Goal: Information Seeking & Learning: Check status

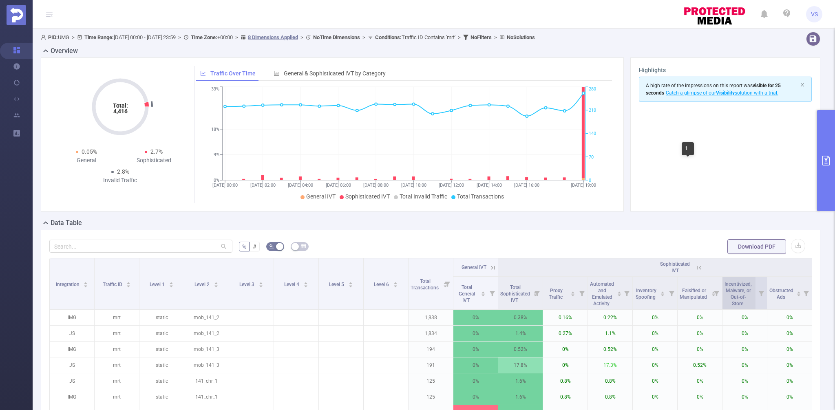
scroll to position [0, 12]
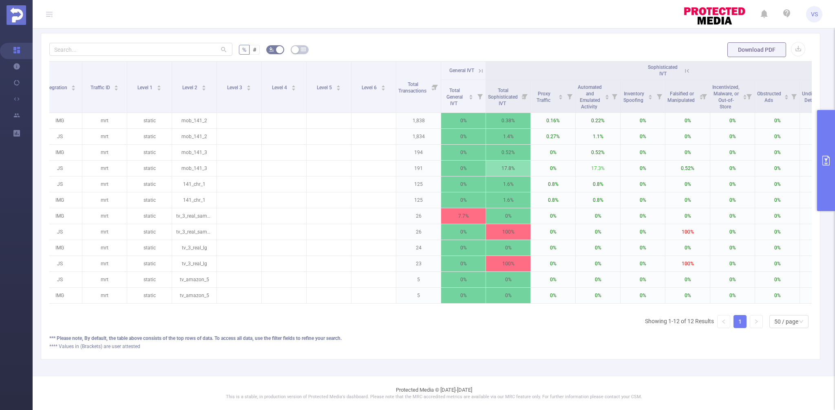
click at [828, 197] on button "primary" at bounding box center [826, 160] width 18 height 101
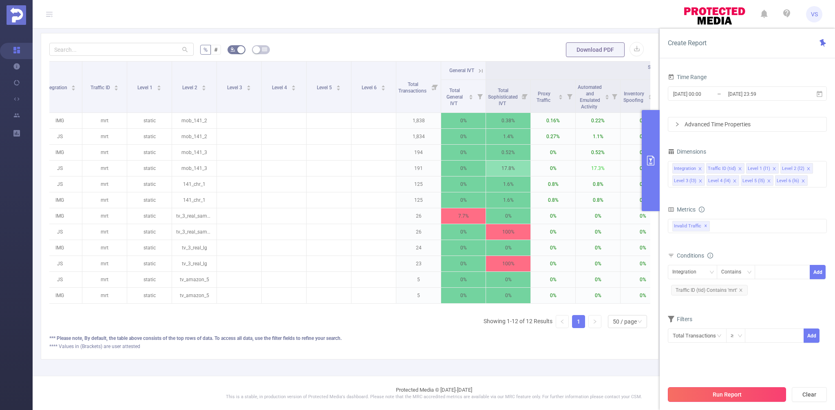
click at [725, 401] on button "Run Report" at bounding box center [727, 395] width 118 height 15
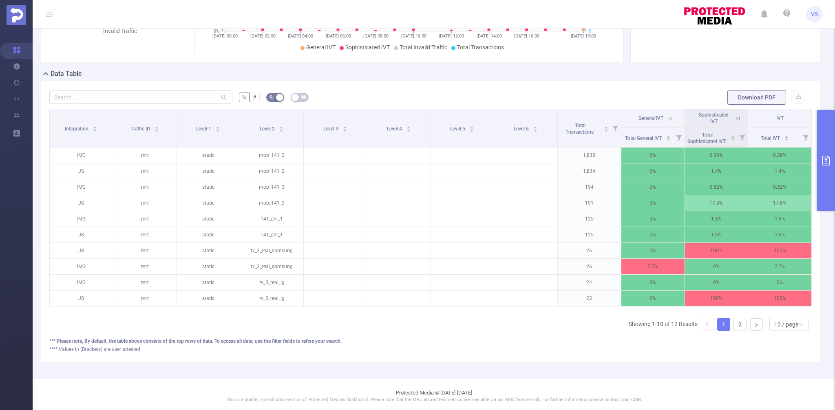
scroll to position [152, 0]
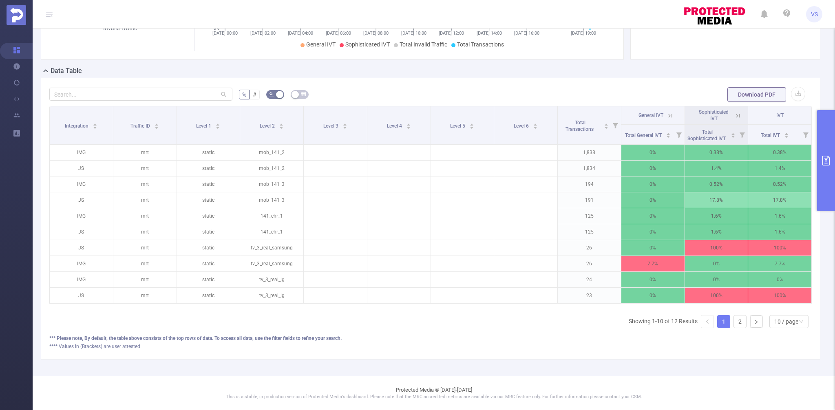
click at [823, 182] on button "primary" at bounding box center [826, 160] width 18 height 101
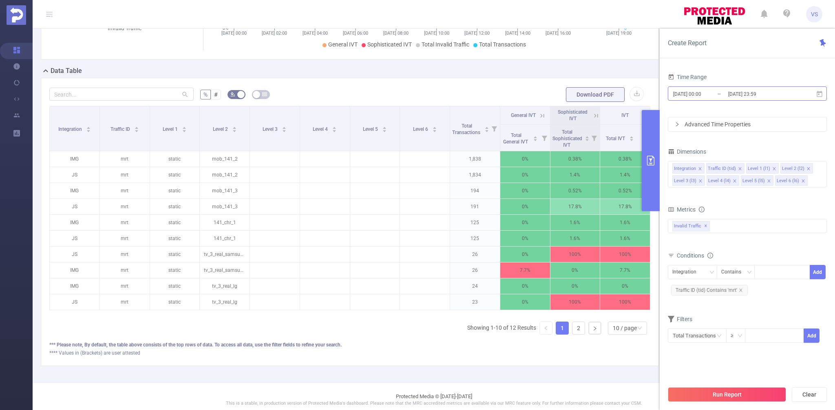
click at [747, 97] on input "[DATE] 23:59" at bounding box center [761, 94] width 66 height 11
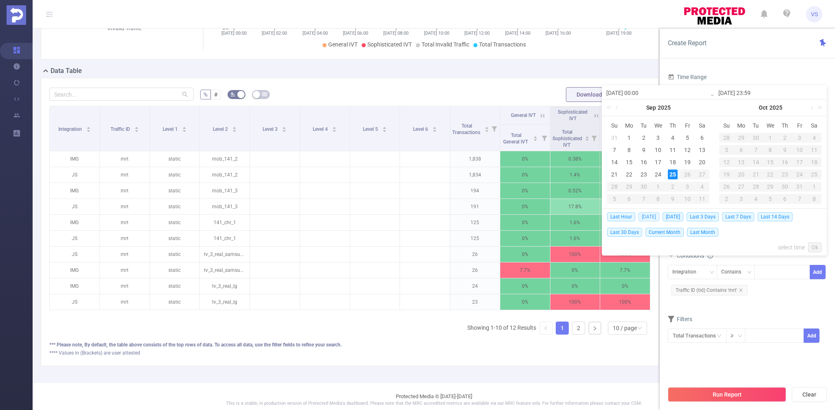
click at [647, 218] on span "[DATE]" at bounding box center [649, 217] width 21 height 9
click at [647, 218] on p "1.6%" at bounding box center [625, 223] width 50 height 16
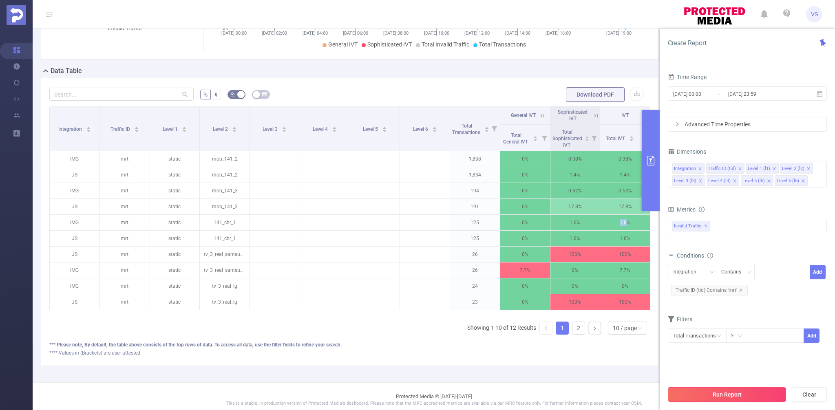
click at [716, 399] on button "Run Report" at bounding box center [727, 395] width 118 height 15
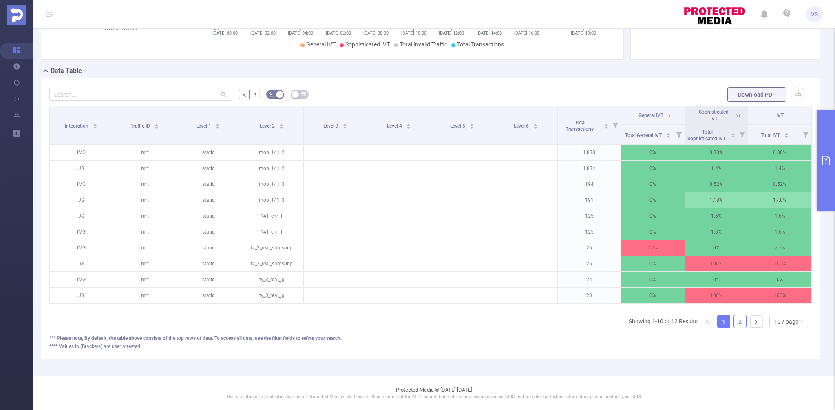
click at [739, 321] on link "2" at bounding box center [740, 322] width 12 height 12
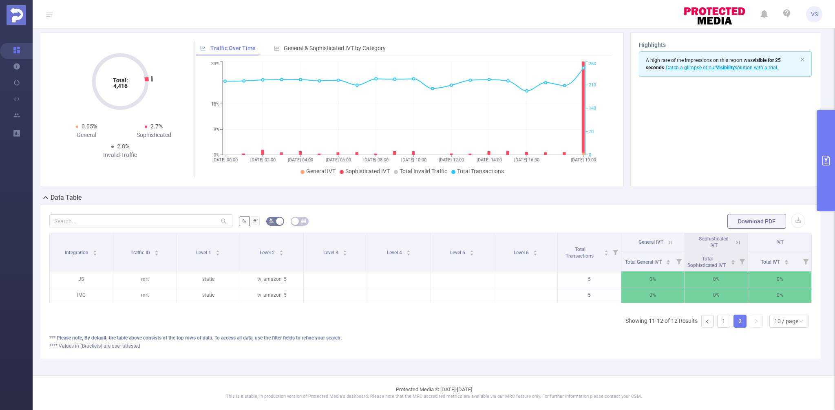
scroll to position [25, 0]
click at [724, 324] on link "1" at bounding box center [724, 322] width 12 height 12
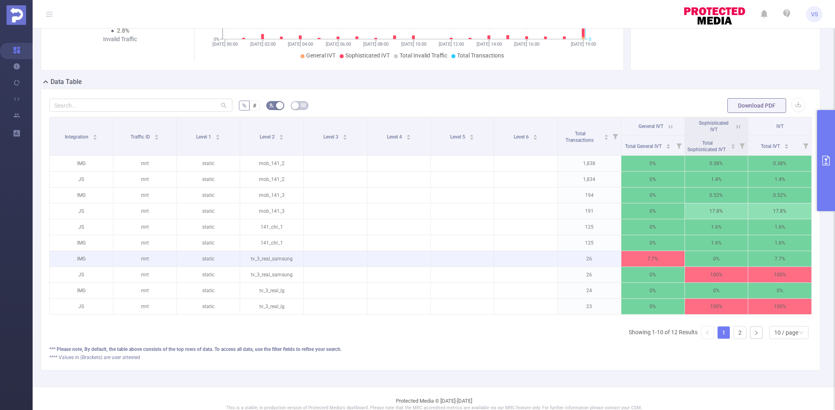
scroll to position [152, 0]
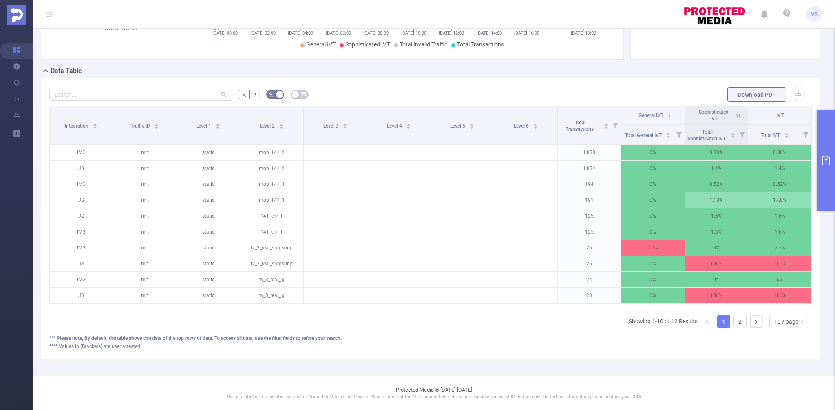
click at [735, 116] on icon at bounding box center [738, 115] width 7 height 7
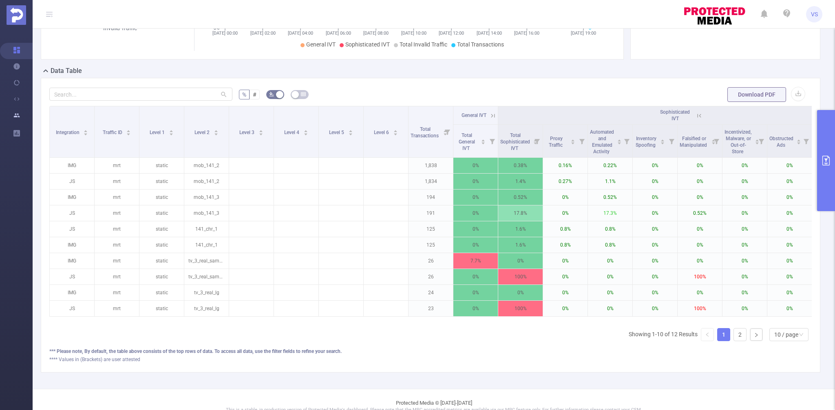
scroll to position [165, 0]
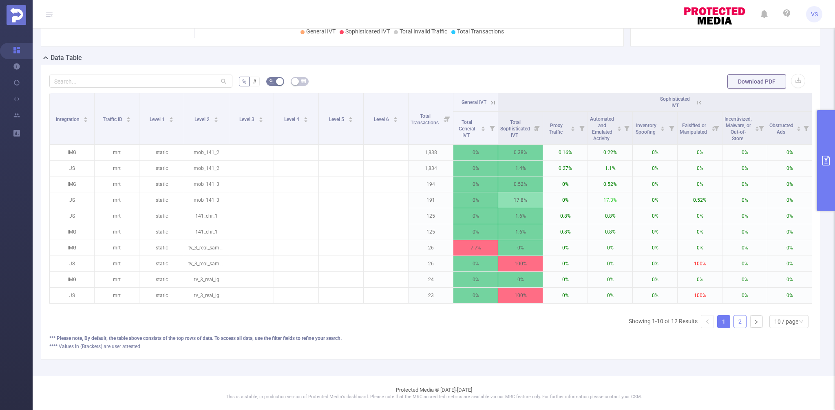
click at [736, 320] on link "2" at bounding box center [740, 322] width 12 height 12
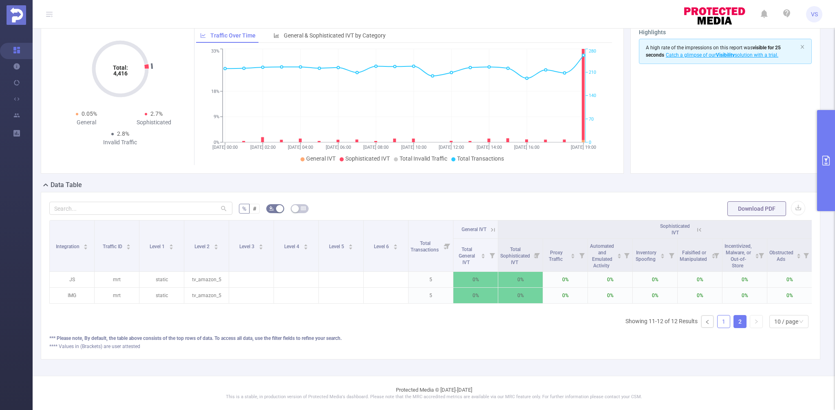
click at [723, 326] on link "1" at bounding box center [724, 322] width 12 height 12
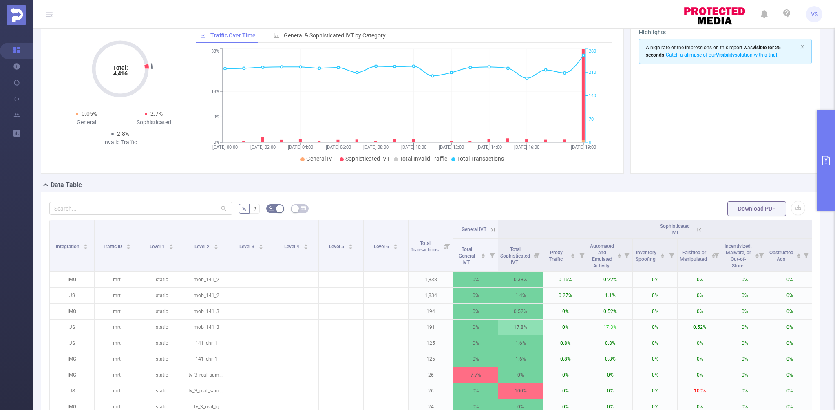
click at [830, 162] on icon "primary" at bounding box center [826, 161] width 7 height 10
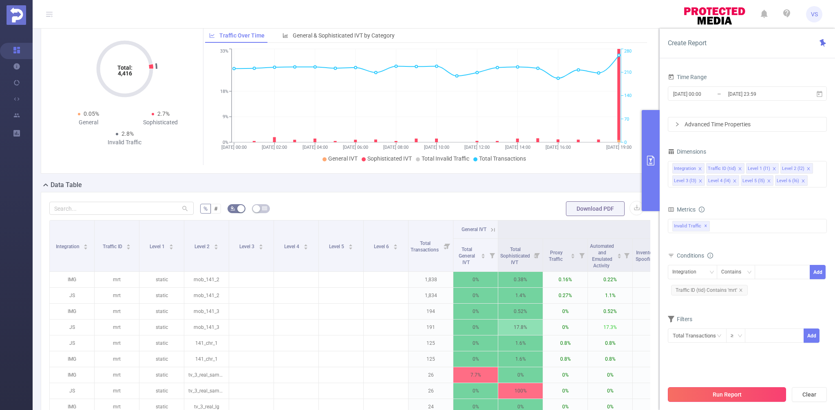
click at [746, 395] on button "Run Report" at bounding box center [727, 395] width 118 height 15
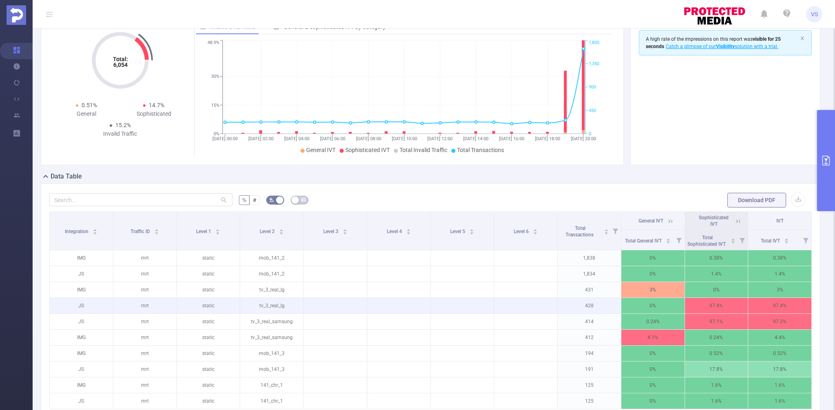
scroll to position [50, 0]
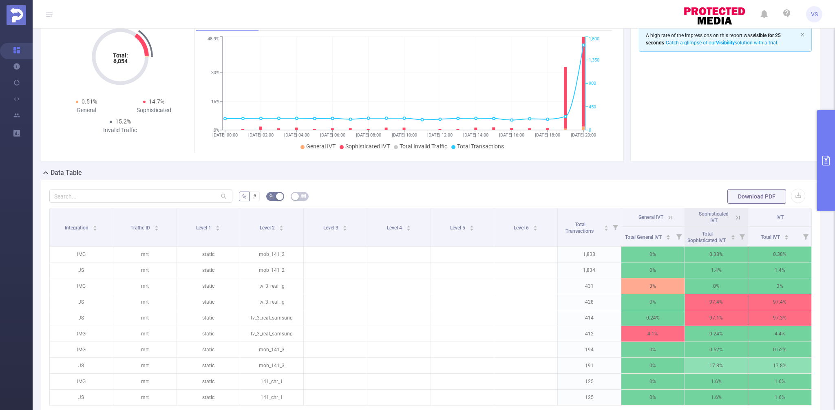
click at [734, 217] on icon at bounding box center [737, 217] width 10 height 8
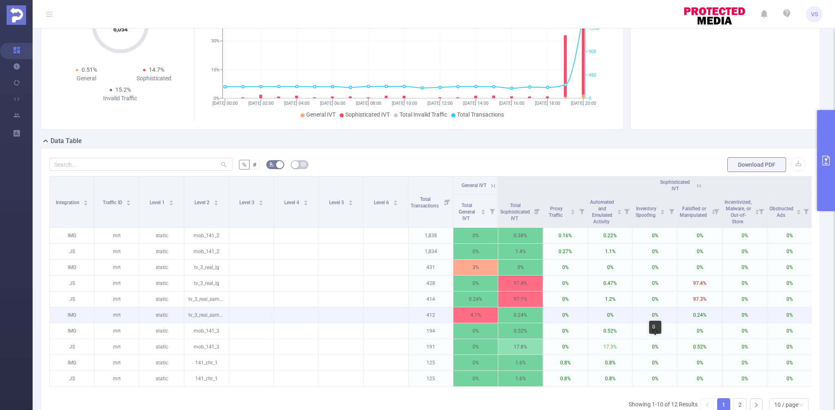
scroll to position [113, 0]
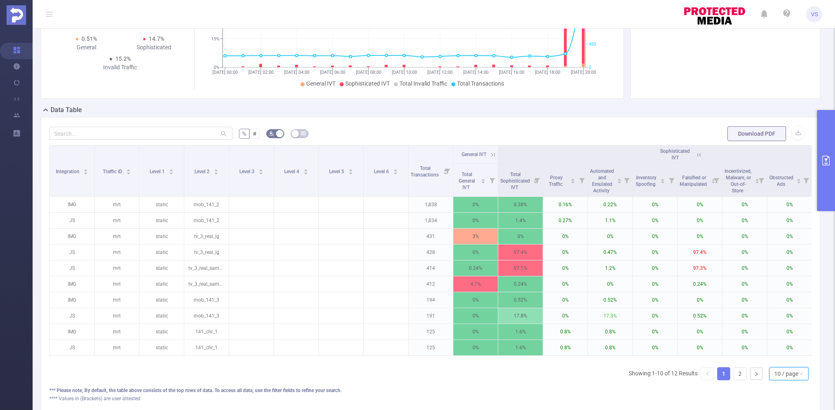
click at [778, 373] on div "10 / page" at bounding box center [787, 374] width 24 height 12
click at [789, 323] on li "20 / page" at bounding box center [788, 320] width 39 height 13
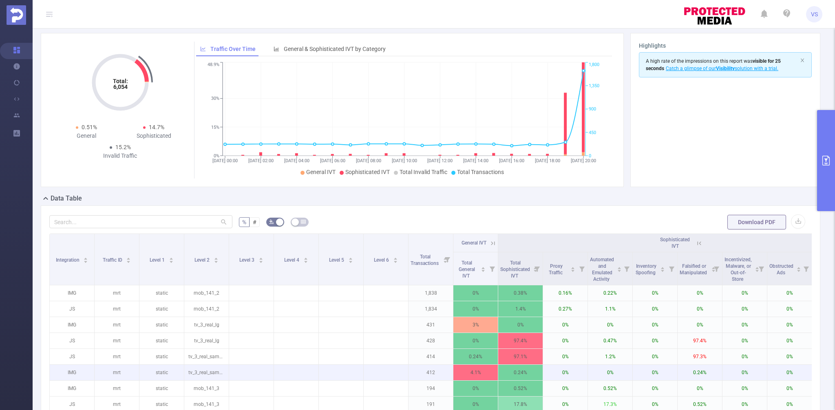
scroll to position [0, 0]
